Goal: Task Accomplishment & Management: Manage account settings

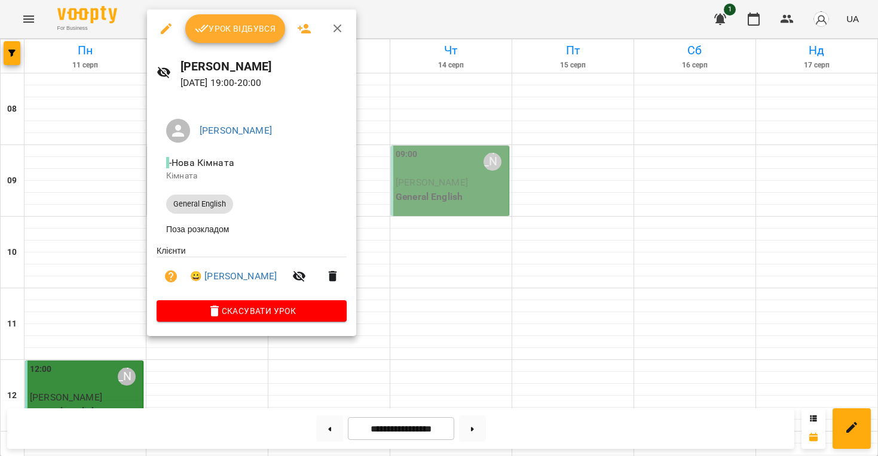
scroll to position [746, 0]
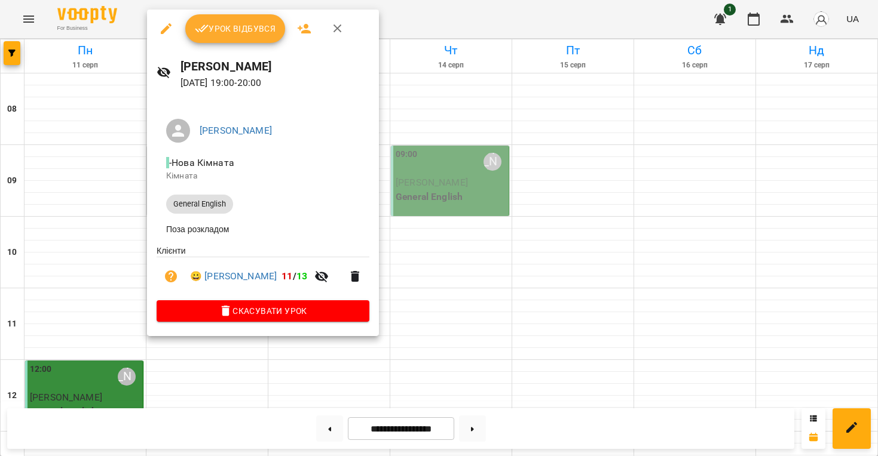
click at [225, 28] on span "Урок відбувся" at bounding box center [235, 29] width 81 height 14
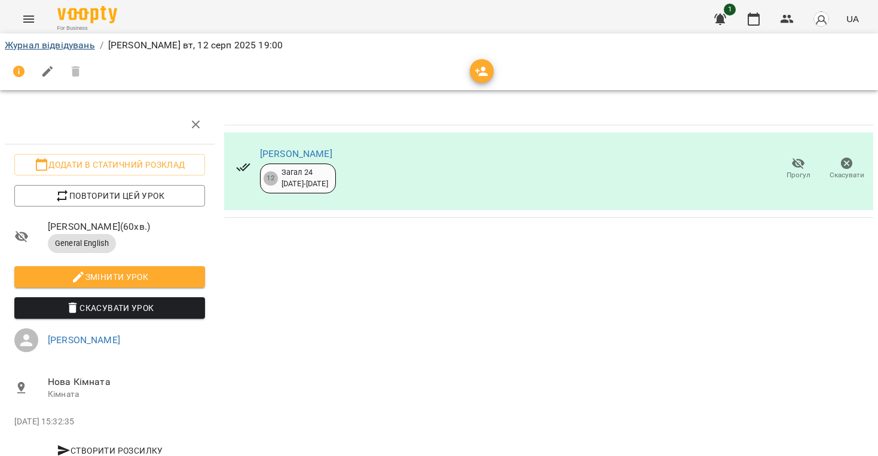
click at [70, 42] on link "Журнал відвідувань" at bounding box center [50, 44] width 90 height 11
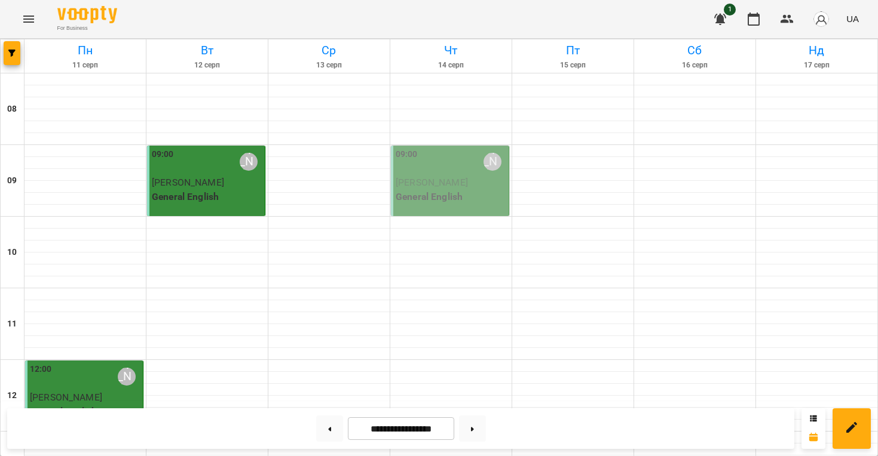
scroll to position [131, 0]
click at [310, 360] on div at bounding box center [328, 366] width 121 height 12
select select "**********"
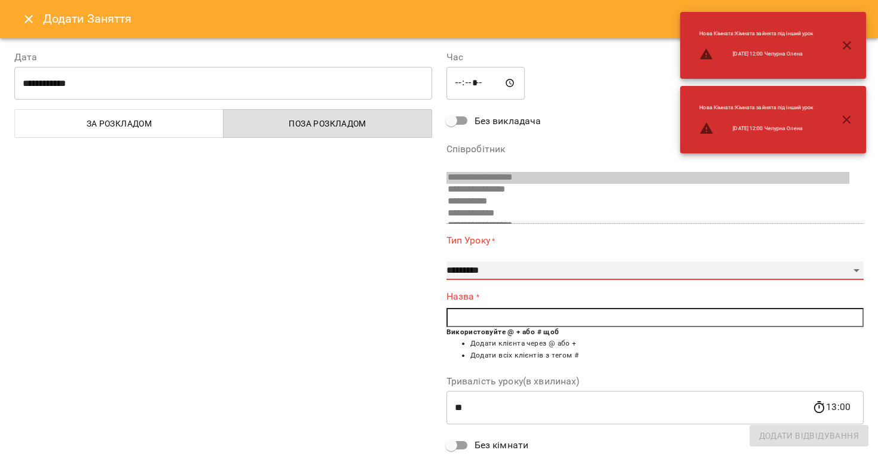
select select "**********"
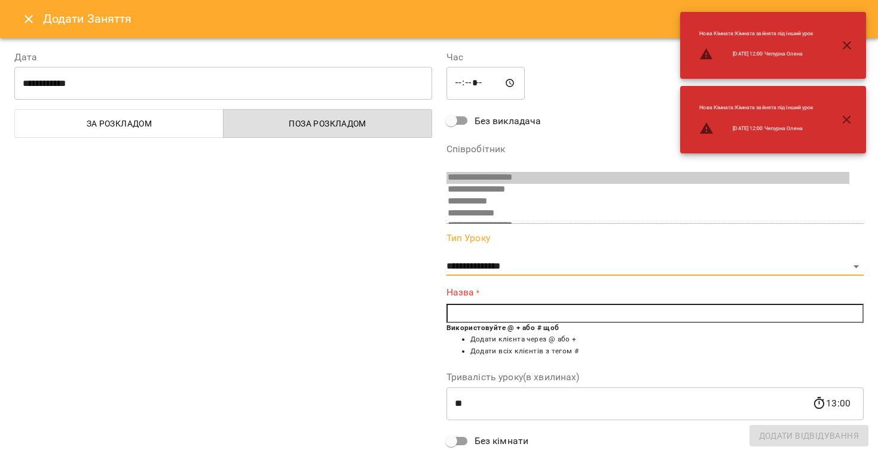
click at [346, 309] on input "text" at bounding box center [655, 313] width 418 height 19
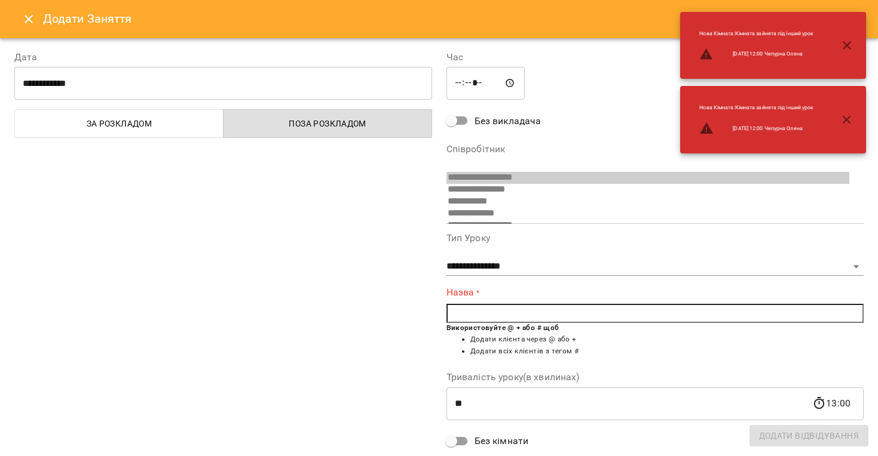
type input "*"
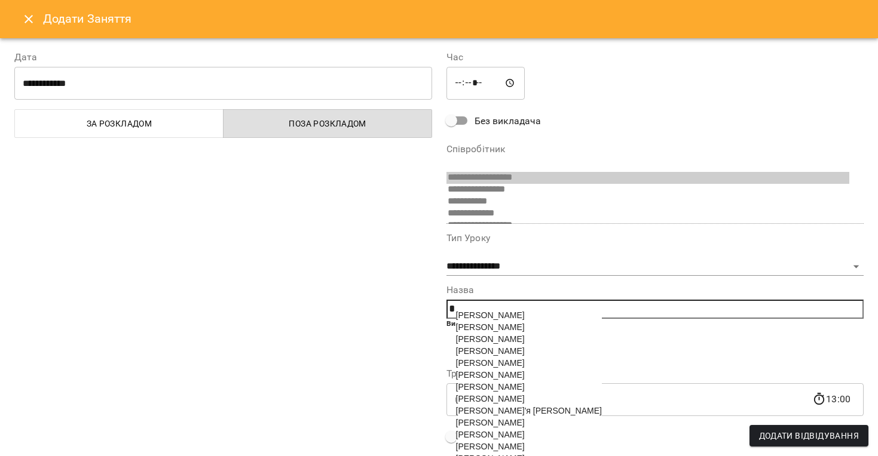
click at [346, 354] on span "[PERSON_NAME]" at bounding box center [490, 352] width 69 height 10
type input "**********"
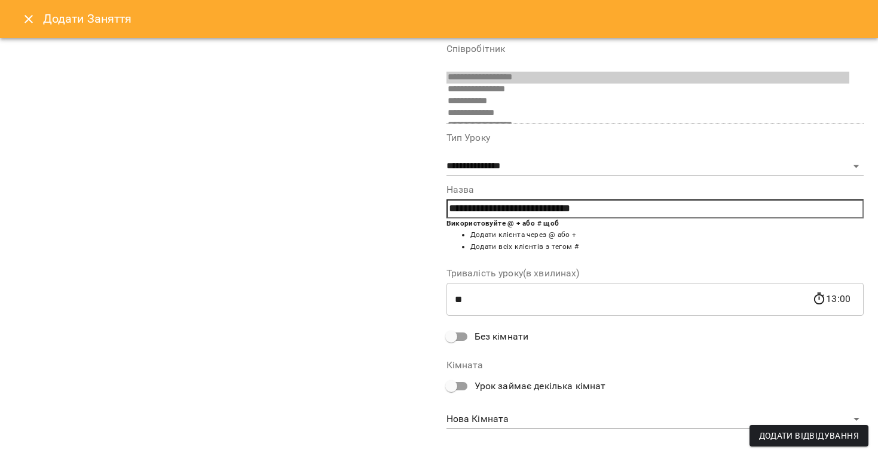
scroll to position [83, 0]
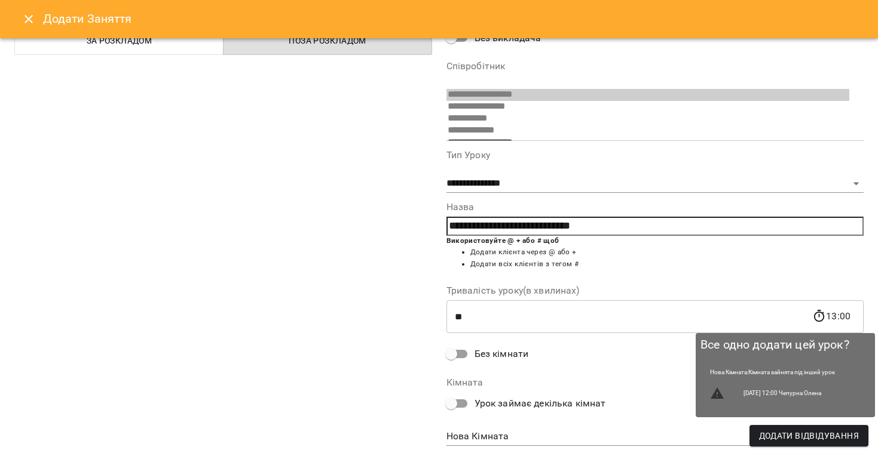
click at [346, 444] on button "Додати Відвідування" at bounding box center [808, 436] width 119 height 22
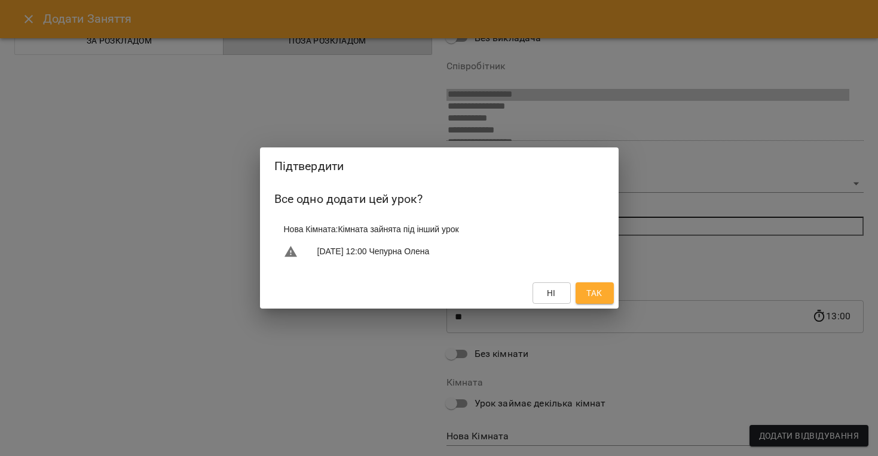
click at [346, 289] on span "Так" at bounding box center [594, 293] width 16 height 14
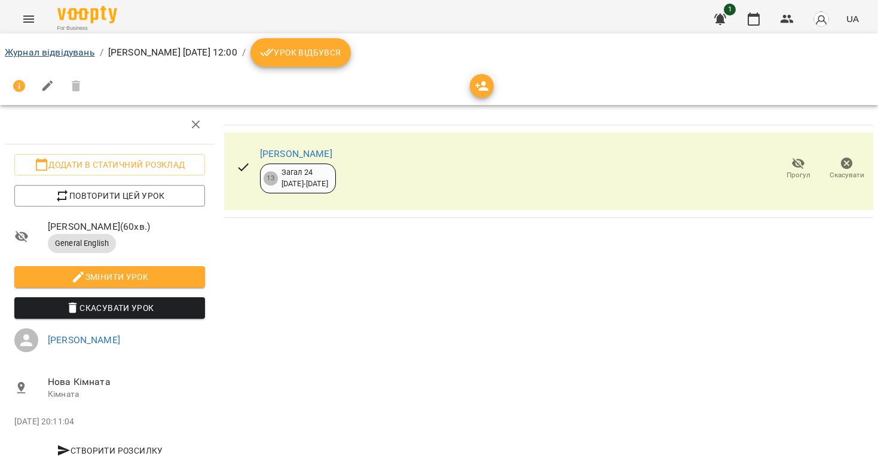
click at [63, 48] on link "Журнал відвідувань" at bounding box center [50, 52] width 90 height 11
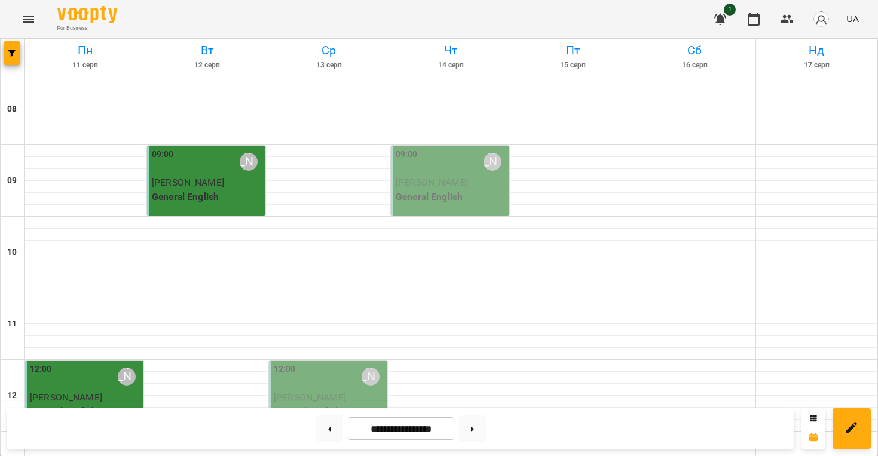
scroll to position [487, 0]
